Goal: Transaction & Acquisition: Book appointment/travel/reservation

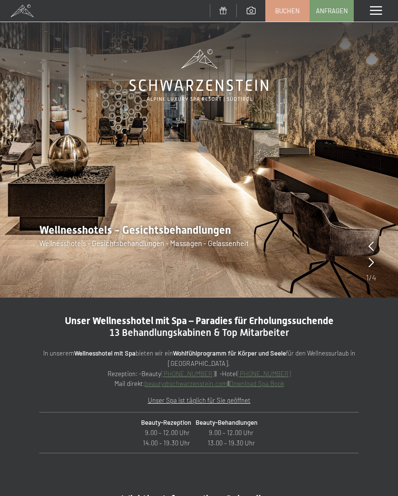
click at [372, 259] on icon at bounding box center [370, 262] width 5 height 10
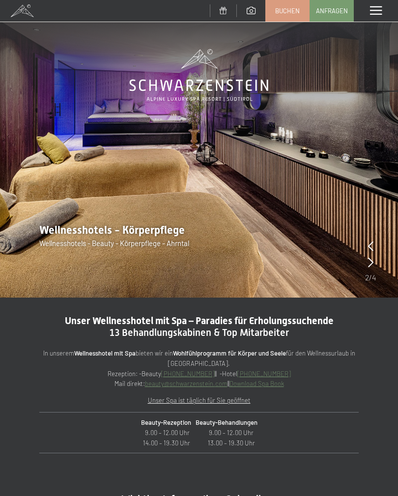
click at [371, 256] on div at bounding box center [370, 263] width 5 height 14
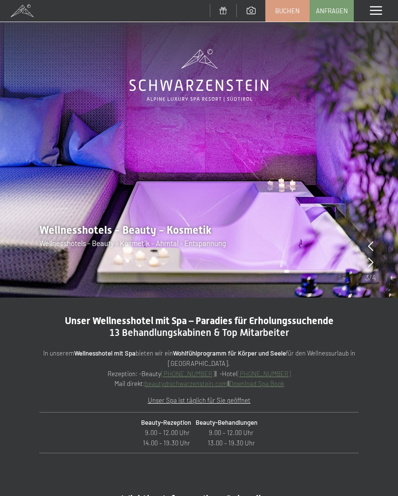
click at [377, 257] on img at bounding box center [199, 149] width 398 height 298
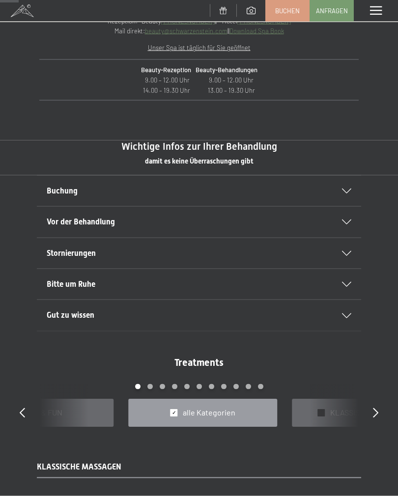
scroll to position [355, 0]
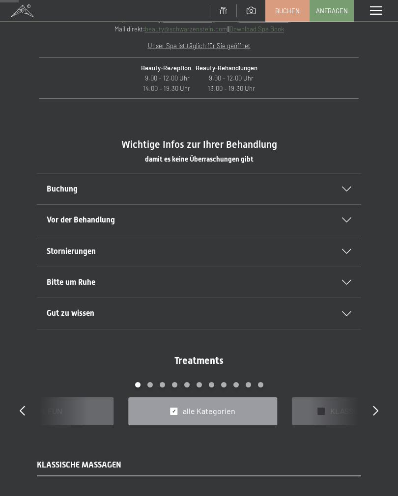
click at [350, 178] on div "Buchung" at bounding box center [199, 189] width 305 height 30
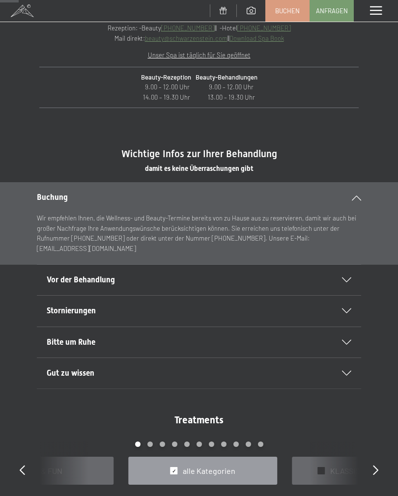
click at [350, 272] on div "Vor der Behandlung" at bounding box center [199, 280] width 305 height 30
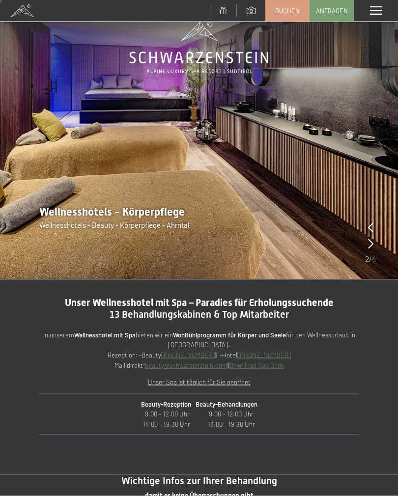
scroll to position [0, 0]
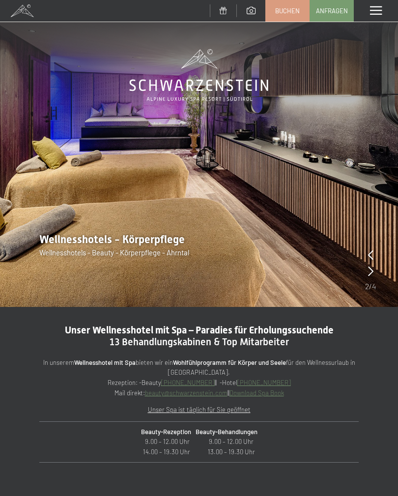
click at [381, 3] on div "Menü" at bounding box center [376, 11] width 44 height 22
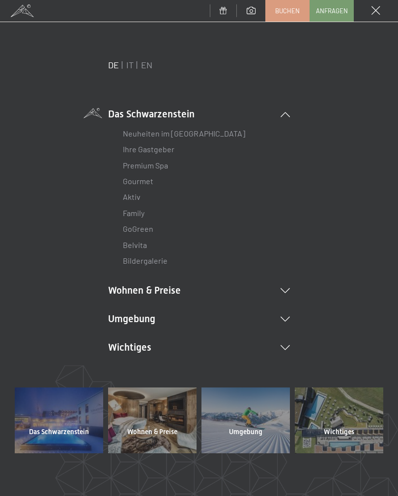
click at [307, 287] on div "DE IT EN Das Schwarzenstein Neuheiten im Schwarzenstein Ihre Gastgeber Premium …" at bounding box center [199, 223] width 368 height 329
click at [286, 283] on li "Wohnen & Preise Inklusivleistungen Zimmer & Preise Liste Angebote Liste Familie…" at bounding box center [199, 290] width 182 height 14
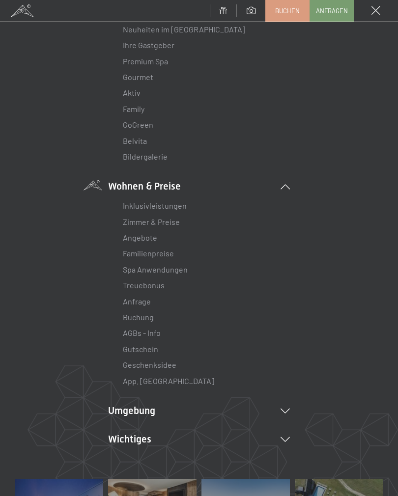
scroll to position [106, 0]
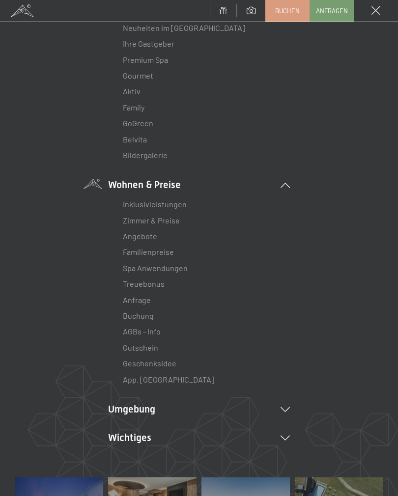
click at [175, 267] on link "Spa Anwendungen" at bounding box center [155, 267] width 65 height 9
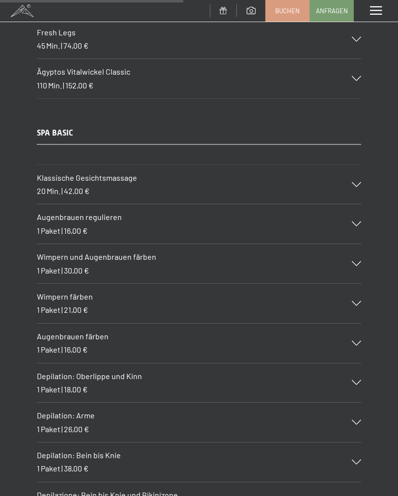
scroll to position [3425, 0]
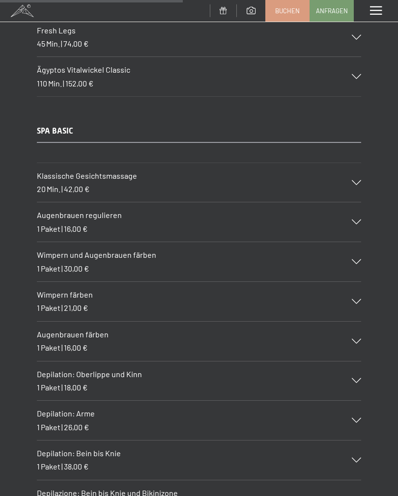
click at [350, 282] on div "Wimpern färben 1 Paket | 21,00 €" at bounding box center [199, 301] width 324 height 39
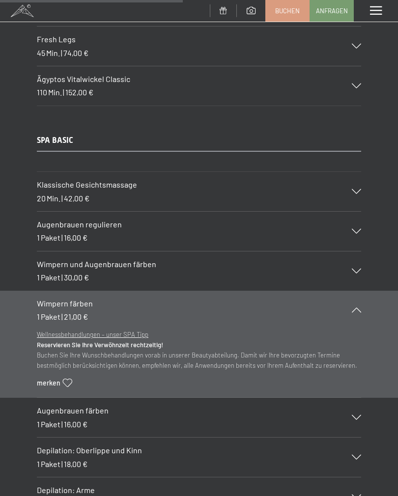
click at [360, 291] on div "Wimpern färben 1 Paket | 21,00 €" at bounding box center [199, 310] width 324 height 39
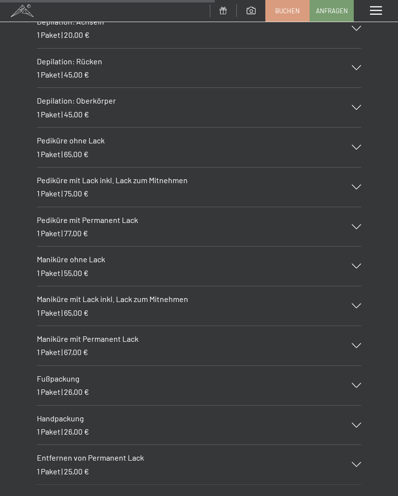
scroll to position [4024, 0]
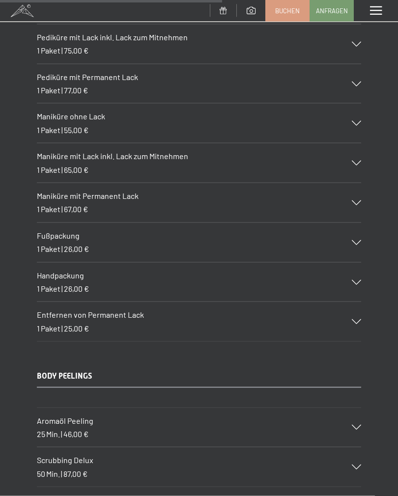
click at [358, 263] on div "Handpackung 1 Paket | 26,00 €" at bounding box center [199, 282] width 324 height 39
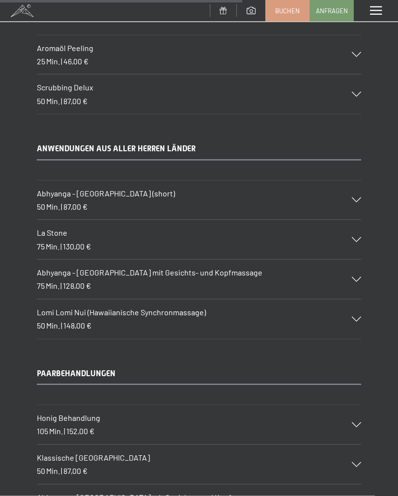
scroll to position [4635, 0]
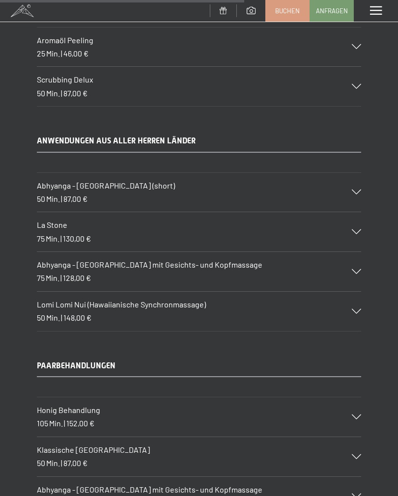
click at [359, 252] on div "Abhyanga - Ganzkörpermassage mit Gesichts- und Kopfmassage 75 Min. | 128,00 €" at bounding box center [199, 271] width 324 height 39
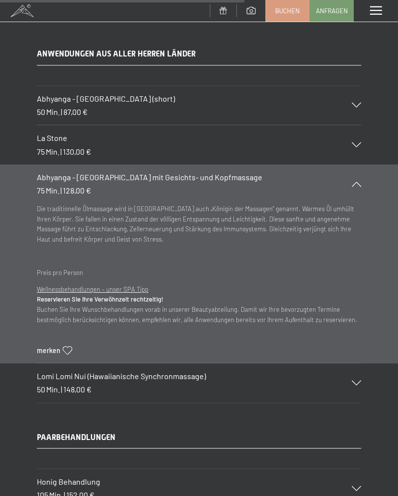
click at [360, 165] on div "Abhyanga - Ganzkörpermassage mit Gesichts- und Kopfmassage 75 Min. | 128,00 €" at bounding box center [199, 184] width 324 height 39
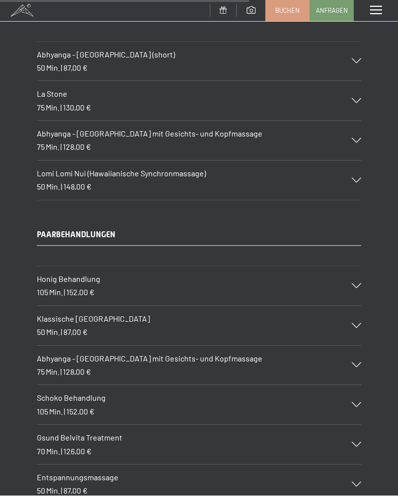
scroll to position [4679, 0]
click at [380, 334] on div "PAARBEHANDLUNGEN Honig Behandlung 105 Min. | 152,00 € Honig ist ein Geschenk de…" at bounding box center [199, 366] width 398 height 275
click at [358, 362] on icon at bounding box center [356, 364] width 9 height 5
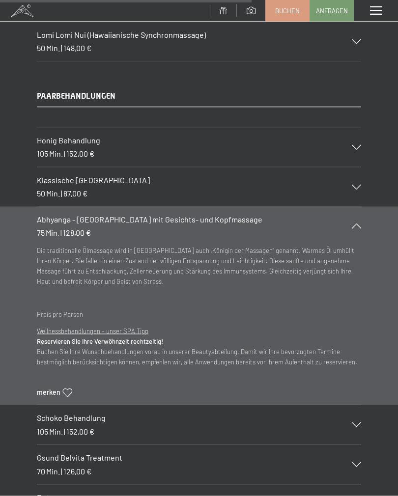
scroll to position [4818, 0]
click at [360, 206] on div "Abhyanga - Ganzkörpermassage mit Gesichts- und Kopfmassage 75 Min. | 128,00 €" at bounding box center [199, 225] width 324 height 39
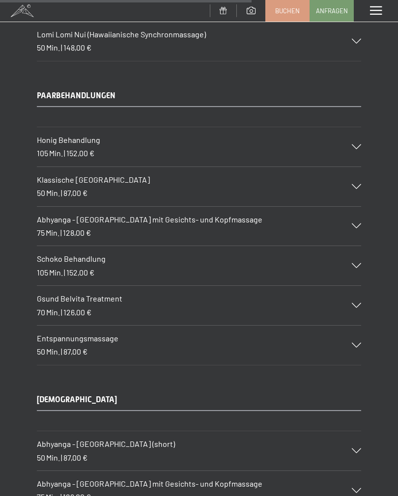
click at [360, 263] on icon at bounding box center [356, 265] width 9 height 5
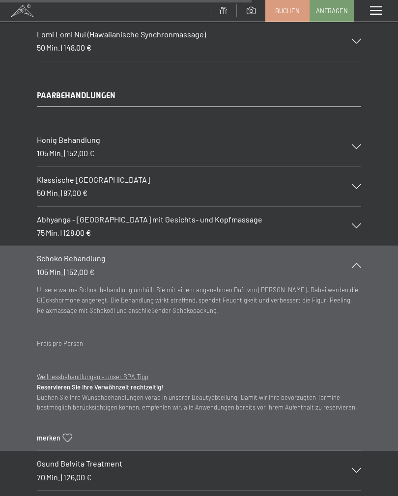
click at [366, 246] on section "Schoko Behandlung 105 Min. | 152,00 € Unsere warme Schokobehandlung umhüllt Sie…" at bounding box center [199, 348] width 398 height 205
click at [355, 246] on div "Schoko Behandlung 105 Min. | 152,00 €" at bounding box center [199, 265] width 324 height 39
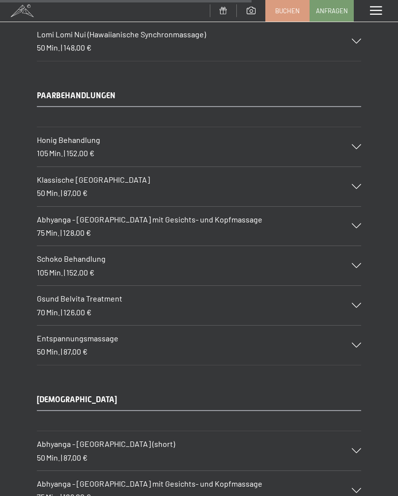
click at [370, 316] on div "PAARBEHANDLUNGEN Honig Behandlung 105 Min. | 152,00 € Honig ist ein Geschenk de…" at bounding box center [199, 227] width 398 height 275
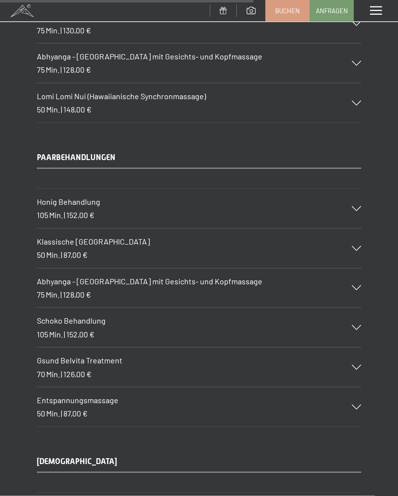
scroll to position [4757, 0]
click at [357, 285] on icon at bounding box center [356, 287] width 9 height 5
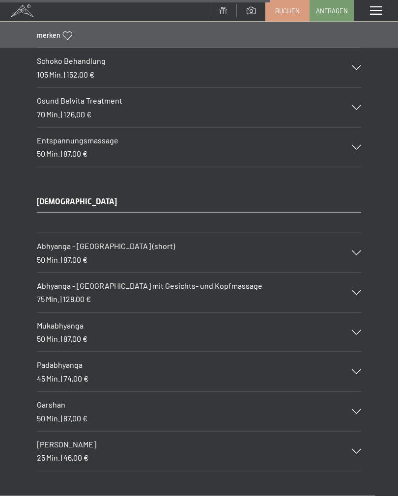
scroll to position [5176, 0]
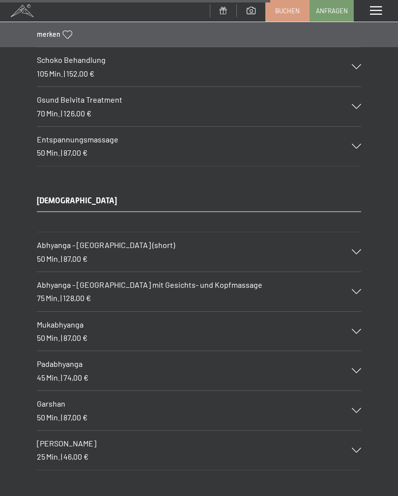
click at [358, 289] on icon at bounding box center [356, 291] width 9 height 5
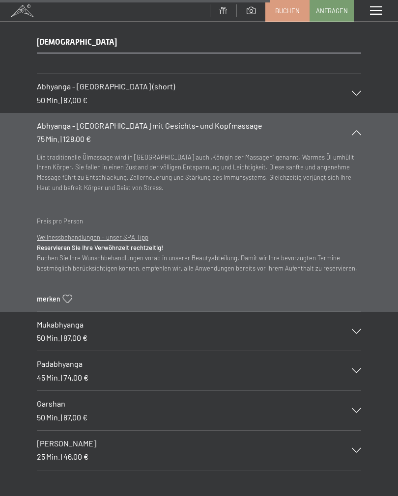
click at [360, 130] on icon at bounding box center [356, 132] width 9 height 5
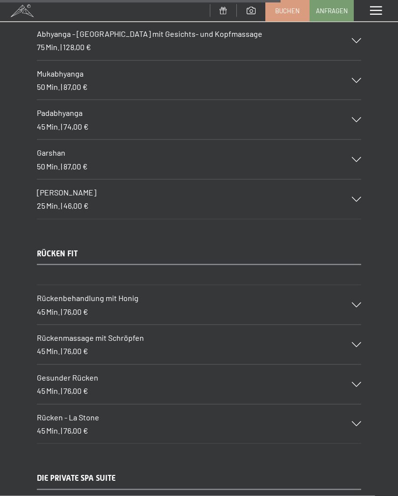
scroll to position [5269, 0]
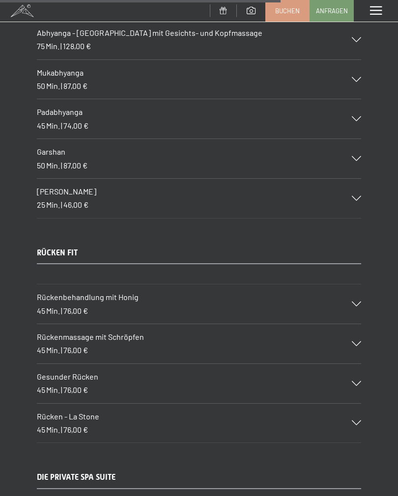
click at [358, 364] on div "Gesunder Rücken 45 Min. | 76,00 €" at bounding box center [199, 383] width 324 height 39
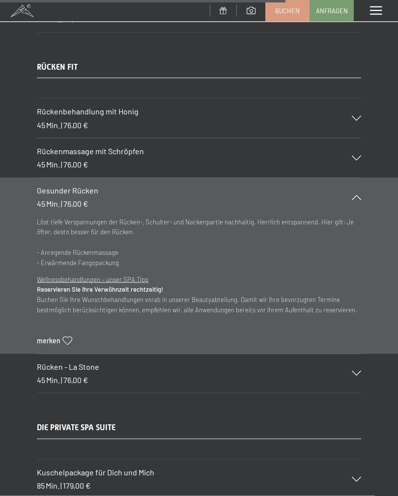
scroll to position [5458, 0]
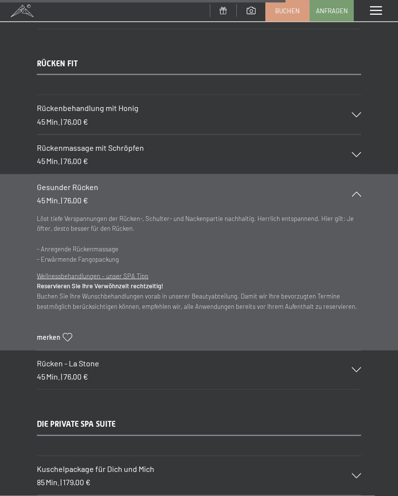
click at [361, 174] on div "Gesunder Rücken 45 Min. | 76,00 €" at bounding box center [199, 193] width 324 height 39
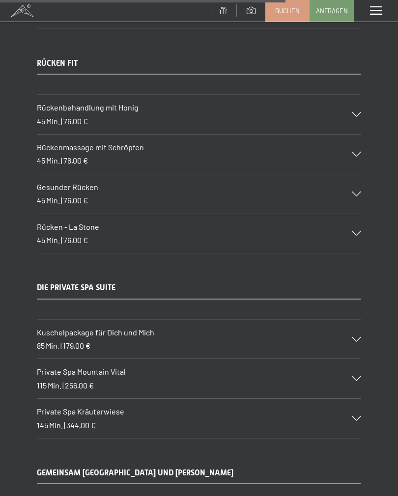
click at [360, 174] on div "Gesunder Rücken 45 Min. | 76,00 €" at bounding box center [199, 193] width 324 height 39
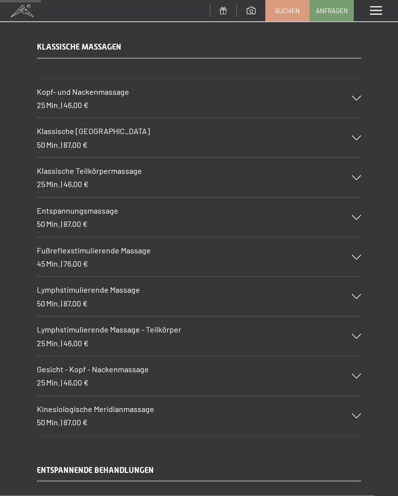
scroll to position [783, 0]
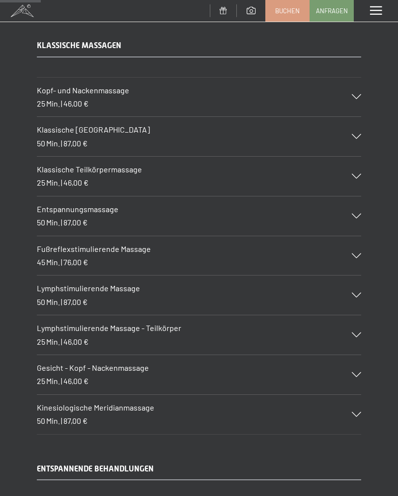
click at [352, 165] on div "Klassische Teilkörpermassage 25 Min. | 46,00 €" at bounding box center [199, 176] width 324 height 39
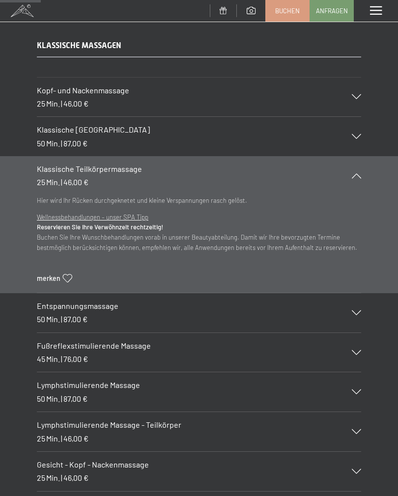
click at [394, 182] on section "Klassische Teilkörpermassage 25 Min. | 46,00 € Hier wird Ihr Rücken durchgeknet…" at bounding box center [199, 224] width 398 height 137
click at [356, 310] on div "Entspannungsmassage 50 Min. | 87,00 €" at bounding box center [199, 312] width 324 height 39
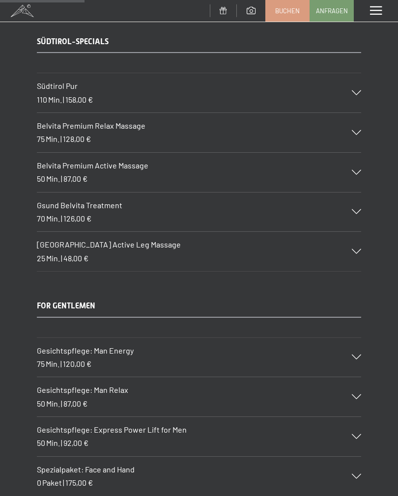
scroll to position [1628, 0]
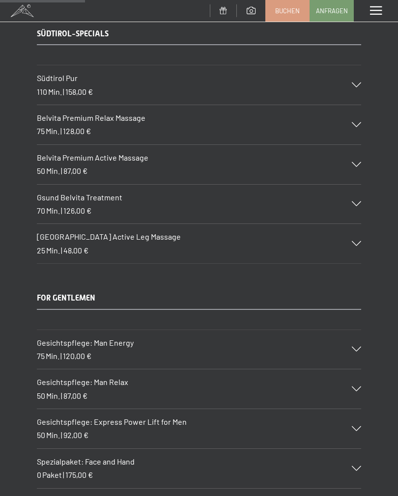
click at [360, 150] on div "Belvita Premium Active Massage 50 Min. | 87,00 €" at bounding box center [199, 164] width 324 height 39
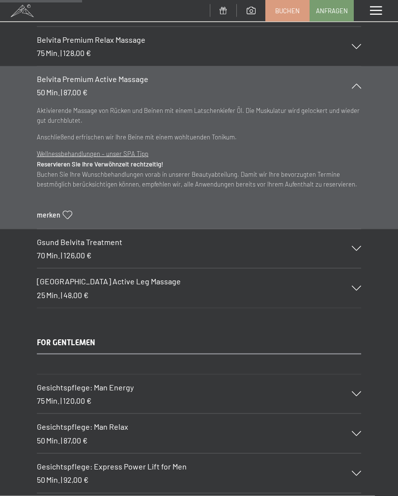
scroll to position [1561, 0]
click at [361, 69] on div "Belvita Premium Active Massage 50 Min. | 87,00 €" at bounding box center [199, 85] width 324 height 39
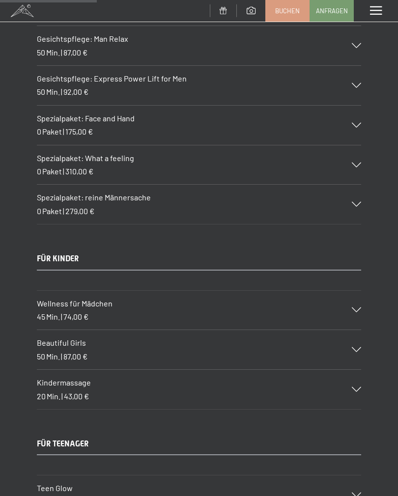
scroll to position [1827, 0]
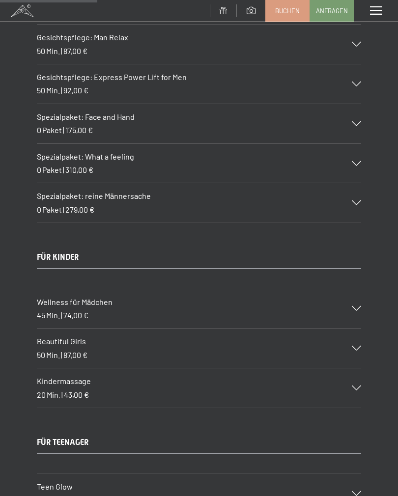
click at [360, 144] on div "Spezialpaket: What a feeling 0 Paket | 310,00 €" at bounding box center [199, 163] width 324 height 39
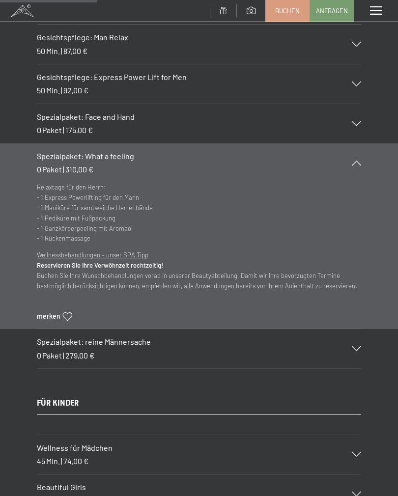
click at [358, 154] on div "Spezialpaket: What a feeling 0 Paket | 310,00 €" at bounding box center [199, 162] width 324 height 39
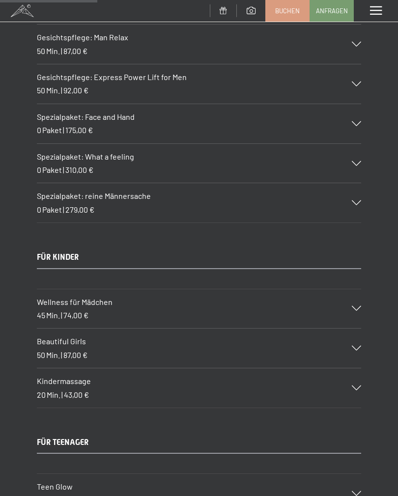
click at [369, 179] on div "FOR GENTLEMEN Gesichtspflege: Man Energy 75 Min. | 120,00 € Die Gesichtspflege …" at bounding box center [199, 85] width 398 height 275
click at [360, 200] on icon at bounding box center [356, 202] width 9 height 5
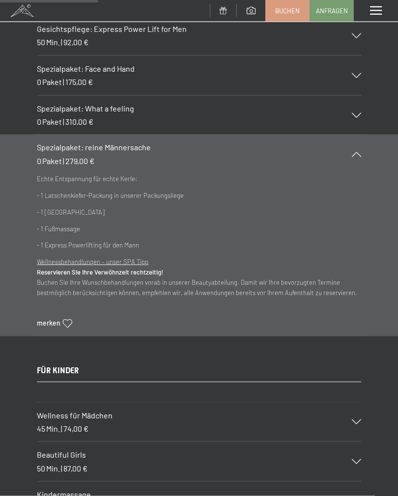
scroll to position [1876, 0]
click at [361, 151] on icon at bounding box center [356, 153] width 9 height 5
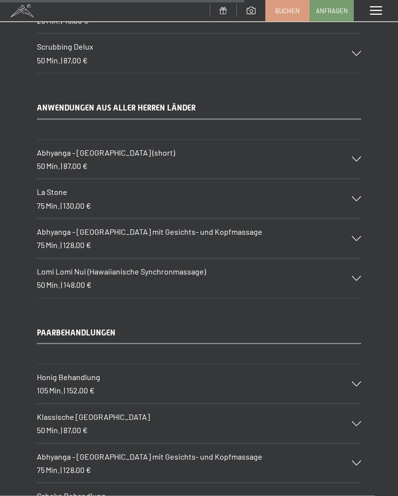
scroll to position [4582, 0]
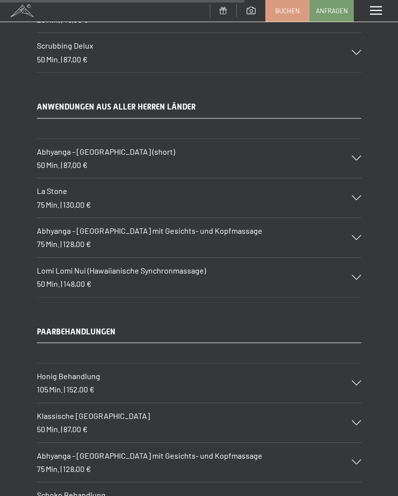
click at [361, 218] on div "Abhyanga - Ganzkörpermassage mit Gesichts- und Kopfmassage 75 Min. | 128,00 €" at bounding box center [199, 237] width 324 height 39
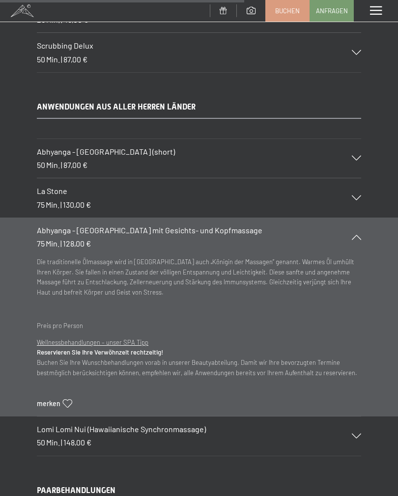
click at [361, 218] on div "Abhyanga - Ganzkörpermassage mit Gesichts- und Kopfmassage 75 Min. | 128,00 €" at bounding box center [199, 237] width 324 height 39
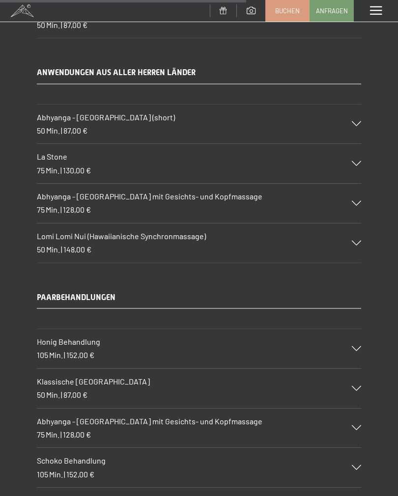
scroll to position [4617, 0]
click at [358, 104] on div "Abhyanga - Ganzkörpermassage (short) 50 Min. | 87,00 €" at bounding box center [199, 123] width 324 height 39
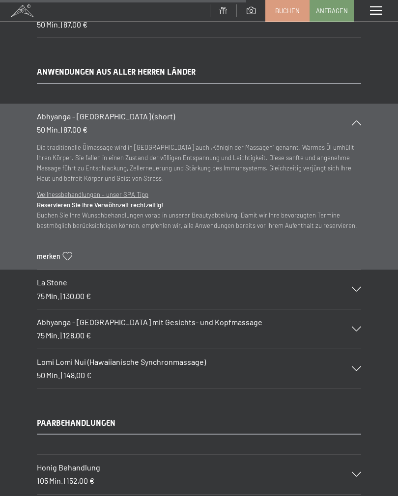
click at [361, 327] on icon at bounding box center [356, 329] width 9 height 5
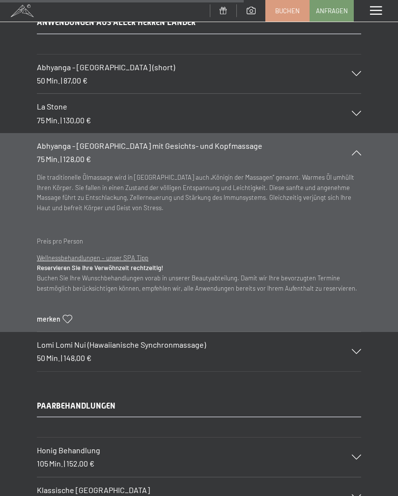
scroll to position [4666, 0]
click at [356, 151] on icon at bounding box center [356, 153] width 9 height 5
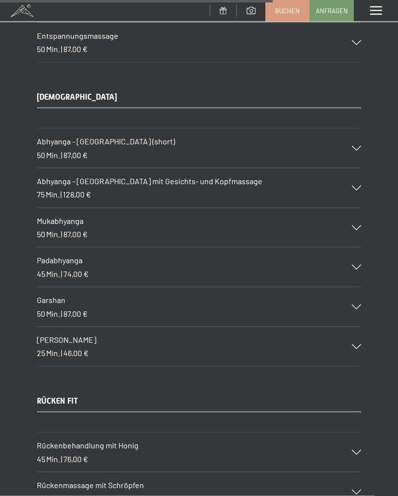
scroll to position [5121, 0]
click at [361, 208] on div "Mukabhyanga 50 Min. | 87,00 €" at bounding box center [199, 227] width 324 height 39
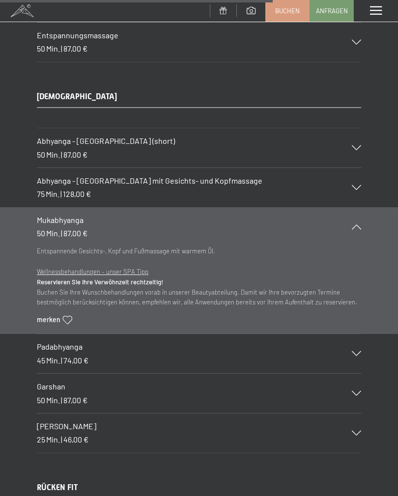
click at [366, 207] on section "Mukabhyanga 50 Min. | 87,00 € Entspannende Gesichts-, Kopf und Fußmassage mit w…" at bounding box center [199, 270] width 398 height 127
click at [359, 207] on div "Mukabhyanga 50 Min. | 87,00 €" at bounding box center [199, 226] width 324 height 39
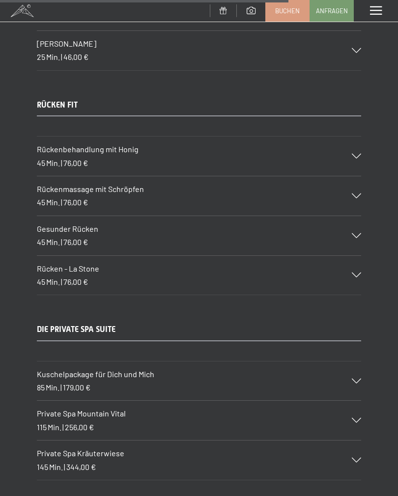
scroll to position [5417, 0]
click at [360, 176] on div "Rückenmassage mit Schröpfen 45 Min. | 76,00 €" at bounding box center [199, 195] width 324 height 39
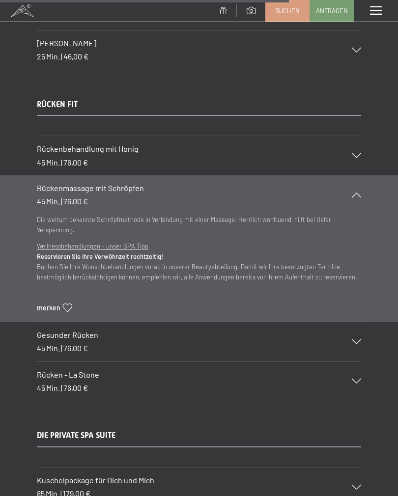
click at [368, 175] on section "Rückenmassage mit Schröpfen 45 Min. | 76,00 € Die weitum bekannte Schröpfmethod…" at bounding box center [199, 248] width 398 height 147
click at [360, 175] on div "Rückenmassage mit Schröpfen 45 Min. | 76,00 €" at bounding box center [199, 194] width 324 height 39
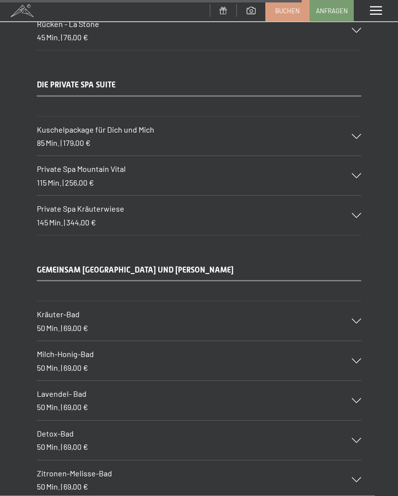
scroll to position [5662, 0]
click at [358, 116] on div "Kuschelpackage für Dich und Mich 85 Min. | 179,00 €" at bounding box center [199, 135] width 324 height 39
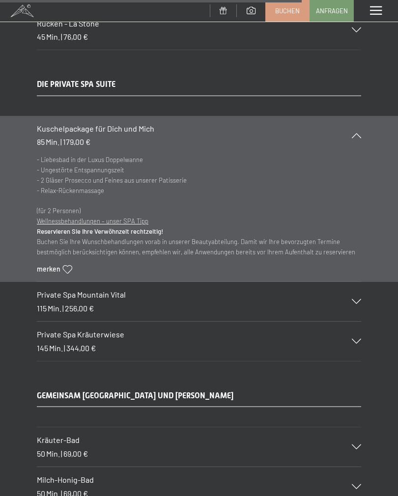
click at [359, 133] on icon at bounding box center [356, 135] width 9 height 5
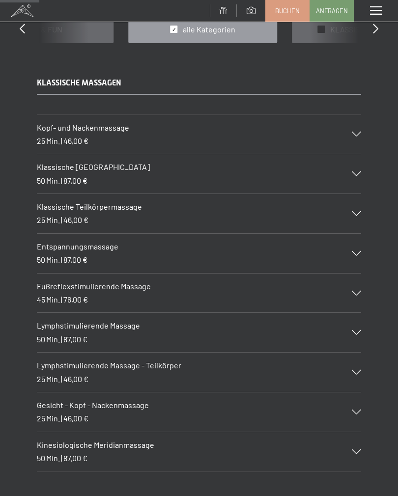
scroll to position [745, 0]
click at [361, 163] on div "Klassische Ganzkörpermassage 50 Min. | 87,00 €" at bounding box center [199, 174] width 324 height 39
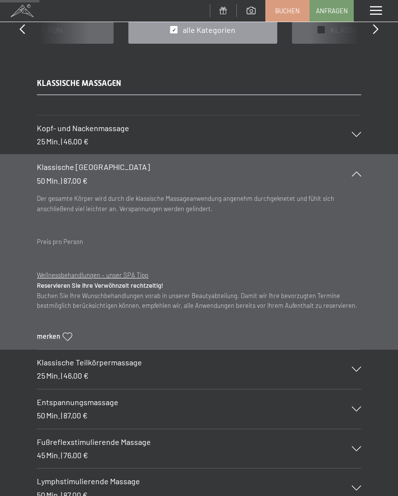
click at [369, 171] on section "Klassische Ganzkörpermassage 50 Min. | 87,00 € Der gesamte Körper wird durch di…" at bounding box center [199, 251] width 398 height 195
click at [358, 175] on div "Klassische Ganzkörpermassage 50 Min. | 87,00 €" at bounding box center [199, 173] width 324 height 39
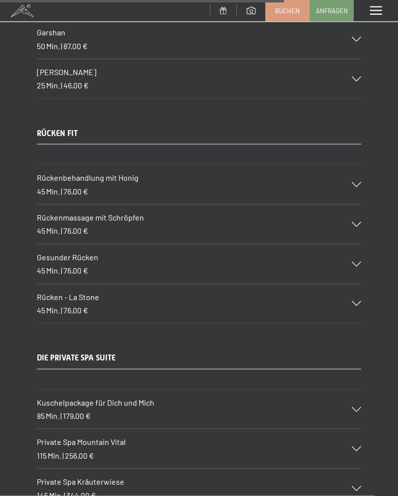
scroll to position [5389, 0]
click at [360, 244] on div "Gesunder Rücken 45 Min. | 76,00 €" at bounding box center [199, 263] width 324 height 39
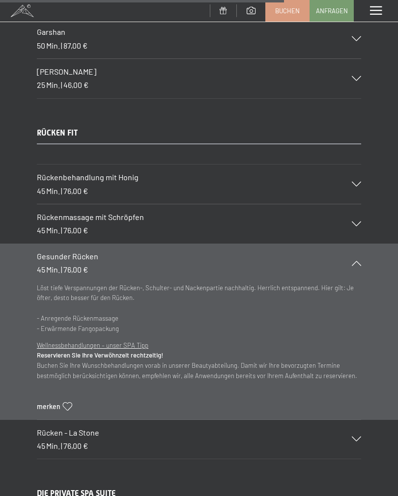
click at [68, 346] on div "Löst tiefe Verspannungen der Rücken-, Schulter- und Nackenpartie nachhaltig. He…" at bounding box center [199, 353] width 324 height 141
click at [70, 402] on icon at bounding box center [67, 406] width 9 height 8
click at [360, 244] on div "Gesunder Rücken 45 Min. | 76,00 €" at bounding box center [199, 263] width 324 height 39
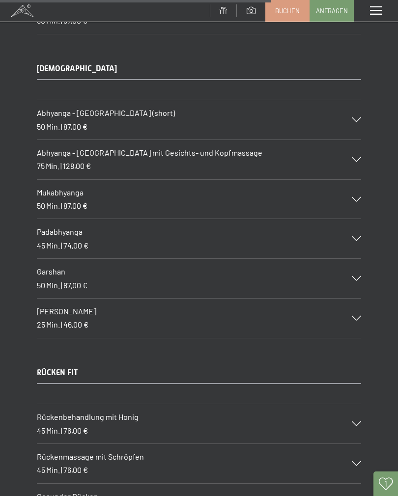
scroll to position [5149, 0]
click at [360, 140] on div "Abhyanga - Ganzkörpermassage mit Gesichts- und Kopfmassage 75 Min. | 128,00 €" at bounding box center [199, 159] width 324 height 39
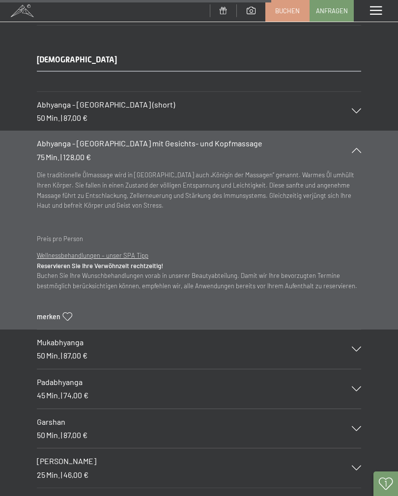
click at [69, 260] on div "Die traditionelle Ölmassage wird in Indien auch „Königin der Massagen“ genannt.…" at bounding box center [199, 252] width 324 height 164
click at [63, 312] on icon at bounding box center [67, 316] width 9 height 8
click at [361, 92] on div "Abhyanga - Ganzkörpermassage (short) 50 Min. | 87,00 €" at bounding box center [199, 111] width 324 height 39
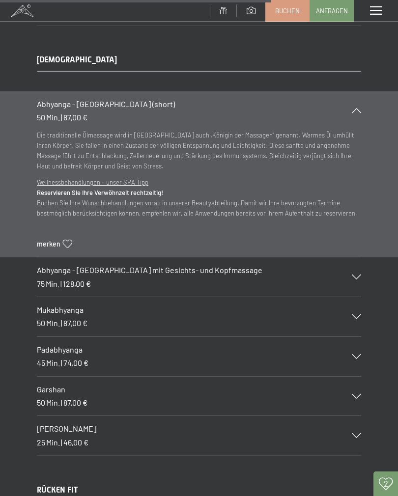
click at [77, 194] on div "Die traditionelle Ölmassage wird in Indien auch „Königin der Massagen“ genannt.…" at bounding box center [199, 195] width 324 height 131
click at [69, 240] on icon at bounding box center [67, 244] width 9 height 8
click at [350, 108] on div at bounding box center [350, 110] width 22 height 5
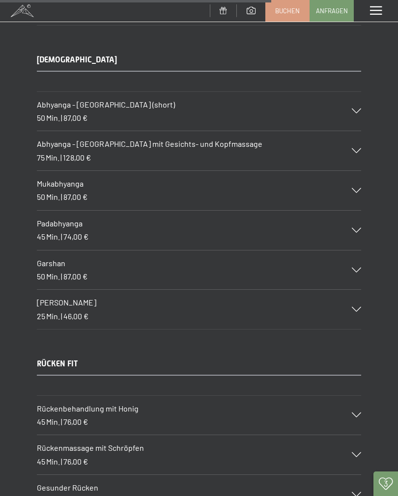
click at [336, 5] on link "Anfragen" at bounding box center [331, 10] width 43 height 21
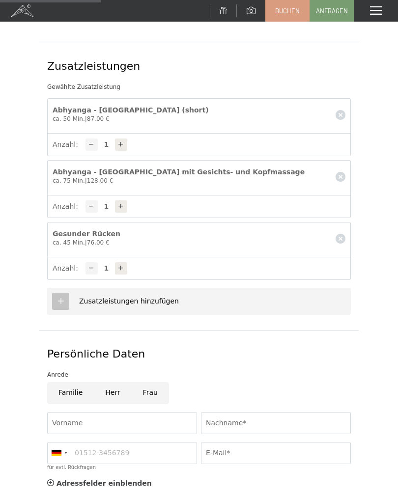
scroll to position [250, 0]
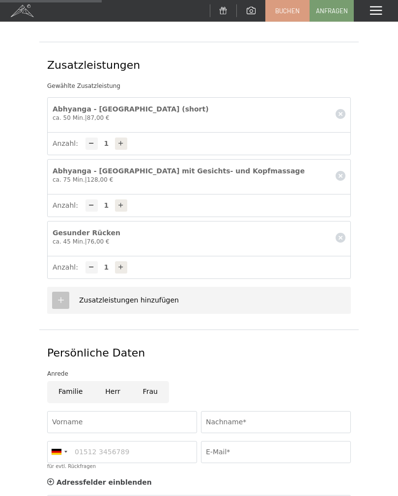
click at [119, 261] on div at bounding box center [121, 267] width 12 height 12
type input "2"
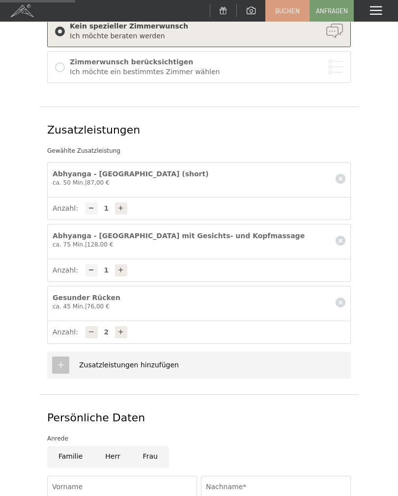
scroll to position [185, 0]
click at [396, 219] on div "Aufenthaltsdetails An- und Abreise* 2 Erwachsene 2 Erwachsene Älter als 14 Jahr…" at bounding box center [199, 299] width 398 height 773
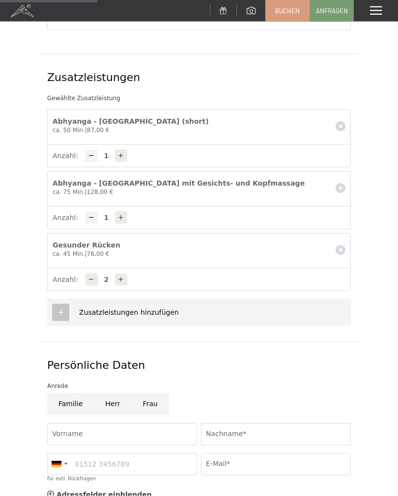
scroll to position [230, 0]
